Goal: Information Seeking & Learning: Learn about a topic

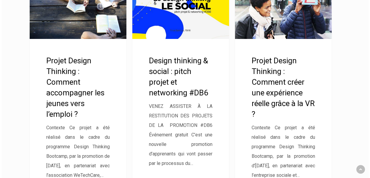
scroll to position [1231, 0]
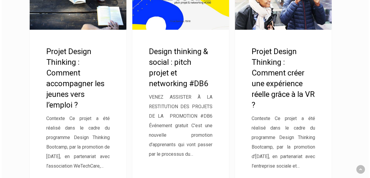
click at [71, 86] on link "Projet Design Thinking : Comment accompagner les jeunes vers l’emploi ?" at bounding box center [78, 86] width 96 height 243
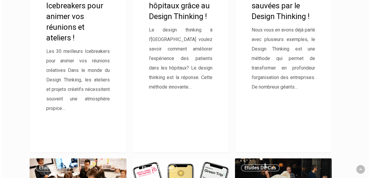
scroll to position [292, 0]
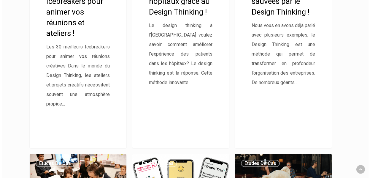
click at [298, 12] on link "3 entreprises sauvées par le Design Thinking !" at bounding box center [283, 25] width 96 height 243
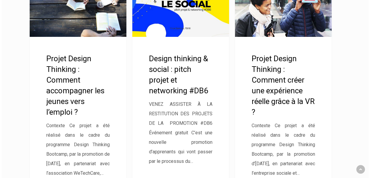
scroll to position [1233, 0]
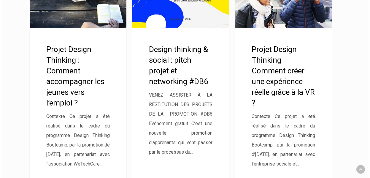
click at [55, 66] on link "Projet Design Thinking : Comment accompagner les jeunes vers l’emploi ?" at bounding box center [78, 84] width 96 height 243
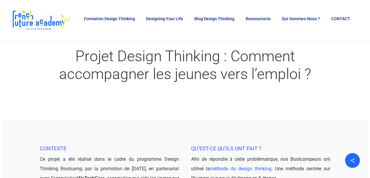
scroll to position [25, 0]
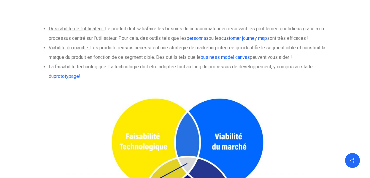
scroll to position [3165, 0]
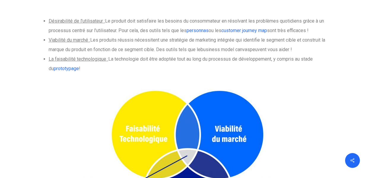
click at [228, 48] on link "business model canvas" at bounding box center [224, 50] width 49 height 6
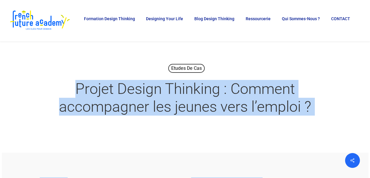
drag, startPoint x: 279, startPoint y: 97, endPoint x: 45, endPoint y: 80, distance: 234.7
copy div "Loremi Dolors Ametcons : Adipisc elitseddoei tem incidi utla e’dolore ? Ma Aliq…"
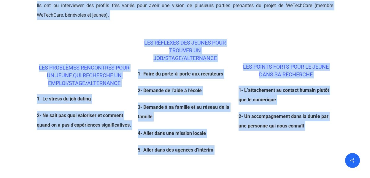
scroll to position [405, 0]
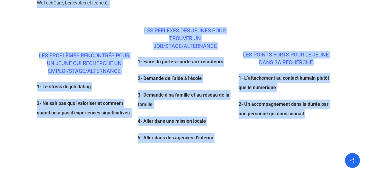
click at [292, 81] on p "1- L’attachement au contact humain plutôt que le numérique" at bounding box center [285, 86] width 95 height 26
drag, startPoint x: 39, startPoint y: 49, endPoint x: 253, endPoint y: 146, distance: 234.6
copy div "LES PROBLÈMES RENCONTRÉS POUR UN JEUNE QUI RECHERCHE UN EMPLOI/STAGE/ALTERNANCE…"
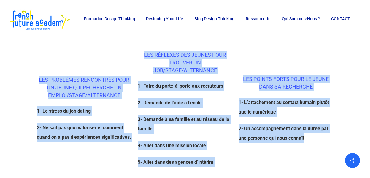
scroll to position [376, 0]
